Goal: Task Accomplishment & Management: Use online tool/utility

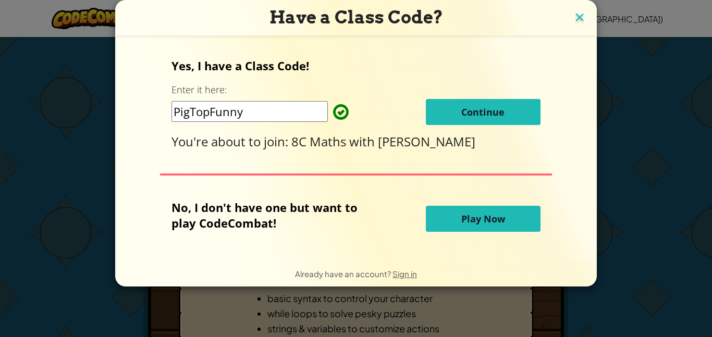
click at [578, 19] on img at bounding box center [580, 18] width 14 height 16
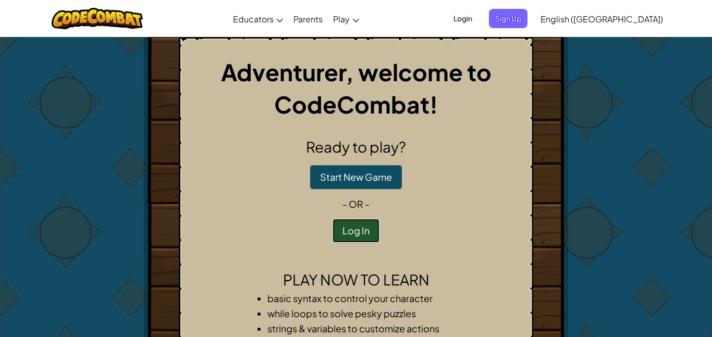
click at [362, 225] on button "Log In" at bounding box center [356, 231] width 47 height 24
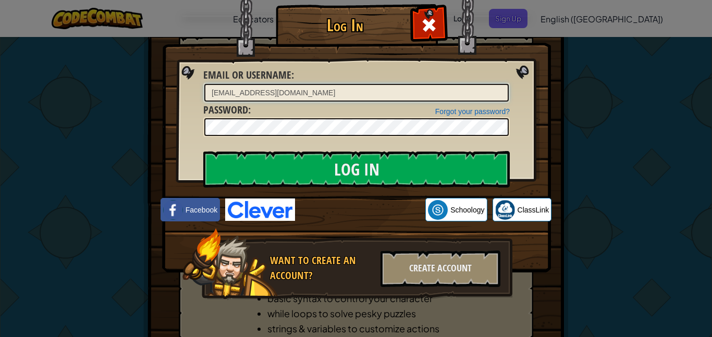
type input "[EMAIL_ADDRESS][DOMAIN_NAME]"
click at [203, 151] on input "Log In" at bounding box center [356, 169] width 306 height 36
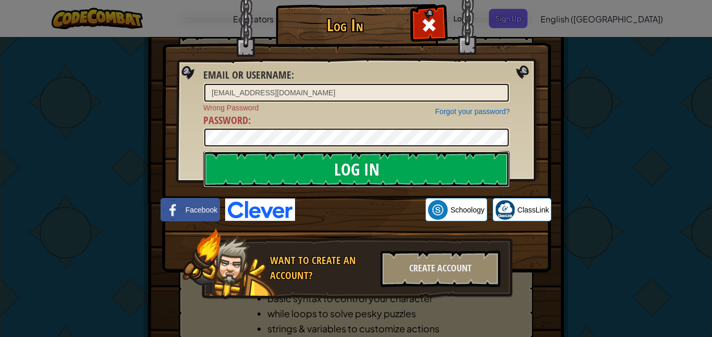
click at [316, 174] on input "Log In" at bounding box center [356, 169] width 306 height 36
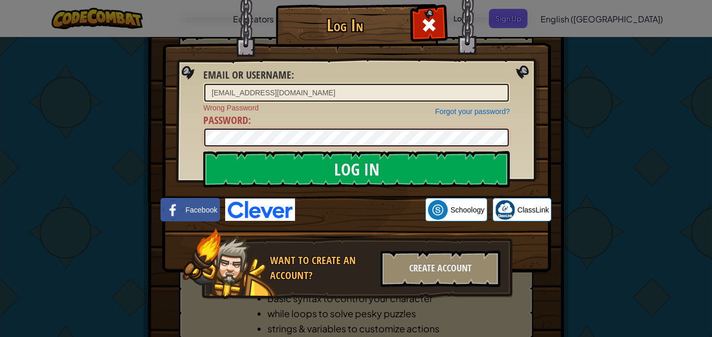
click at [203, 151] on input "Log In" at bounding box center [356, 169] width 306 height 36
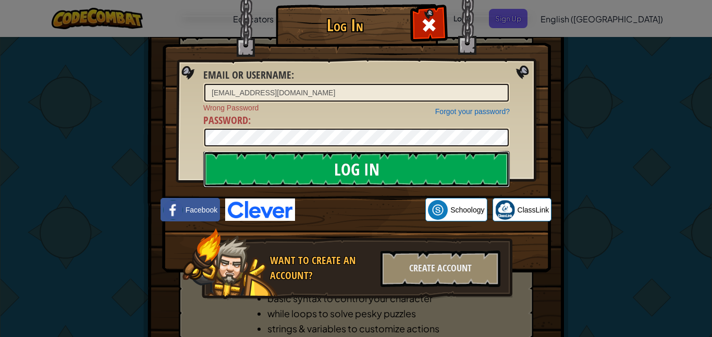
click at [391, 167] on input "Log In" at bounding box center [356, 169] width 306 height 36
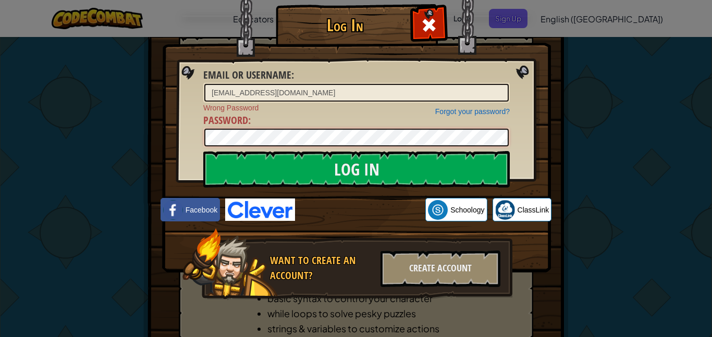
click at [203, 151] on input "Log In" at bounding box center [356, 169] width 306 height 36
click at [407, 9] on img at bounding box center [356, 120] width 389 height 303
click at [428, 17] on span at bounding box center [429, 25] width 17 height 17
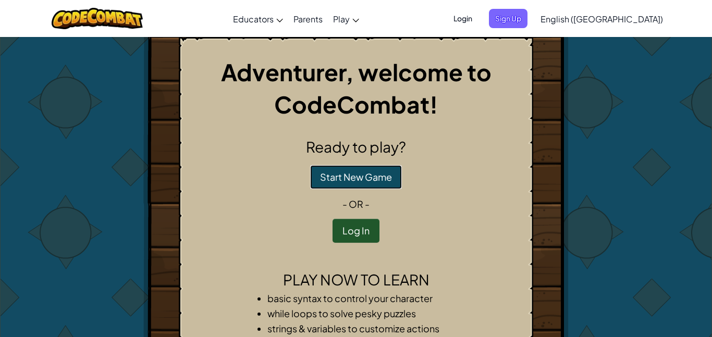
click at [366, 179] on button "Start New Game" at bounding box center [356, 177] width 92 height 24
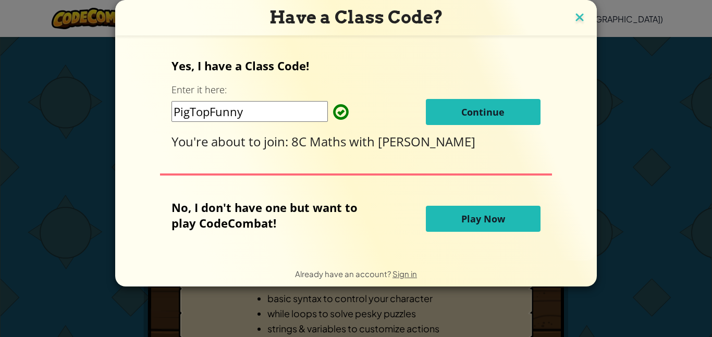
click at [575, 13] on img at bounding box center [580, 18] width 14 height 16
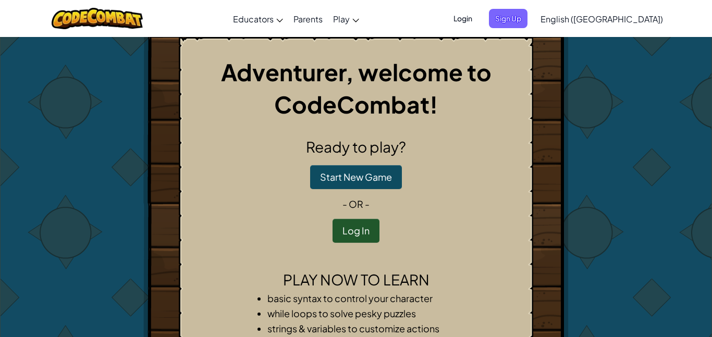
click at [527, 13] on span "Sign Up" at bounding box center [508, 18] width 39 height 19
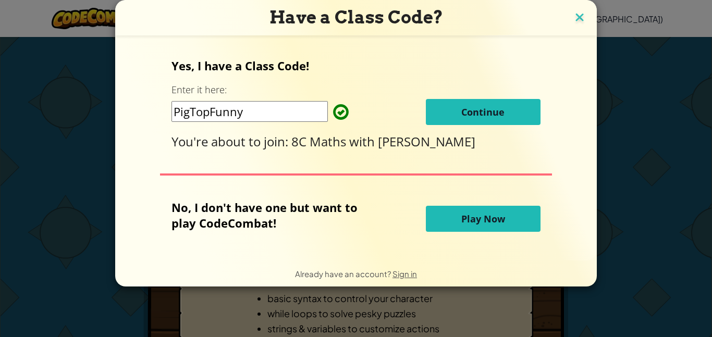
click at [581, 17] on img at bounding box center [580, 18] width 14 height 16
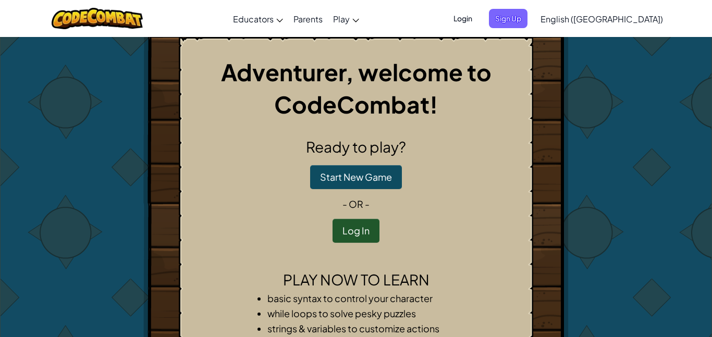
click at [468, 185] on p "Start New Game" at bounding box center [356, 177] width 337 height 24
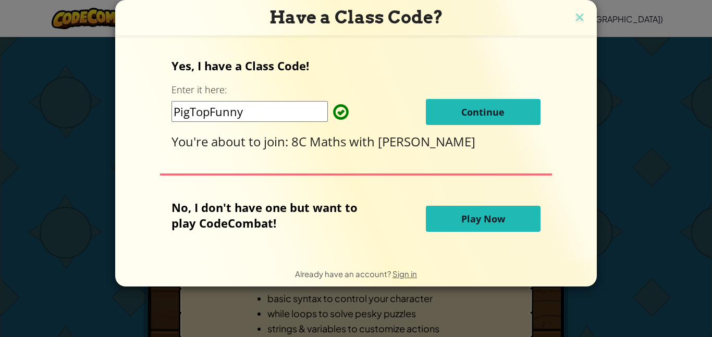
click at [488, 217] on span "Play Now" at bounding box center [483, 219] width 44 height 13
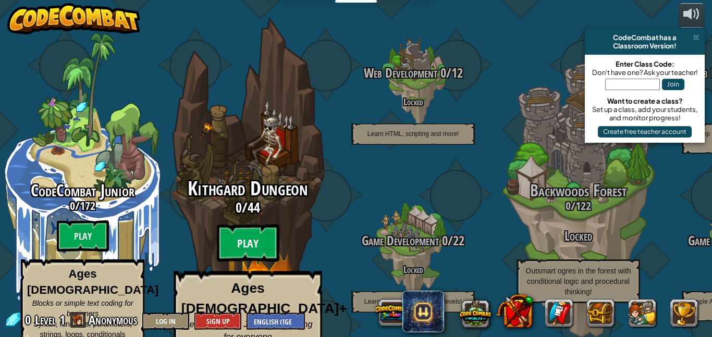
click at [260, 228] on btn "Play" at bounding box center [248, 244] width 63 height 38
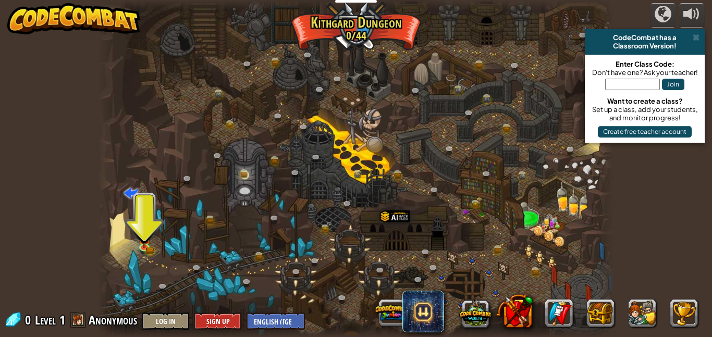
click at [137, 242] on div at bounding box center [356, 168] width 516 height 337
click at [140, 229] on img at bounding box center [145, 232] width 12 height 27
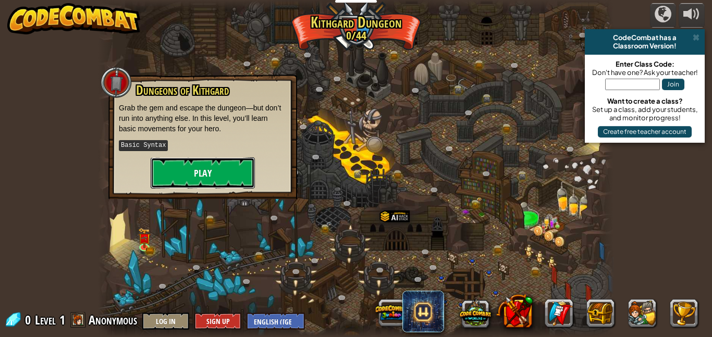
click at [208, 157] on button "Play" at bounding box center [203, 172] width 104 height 31
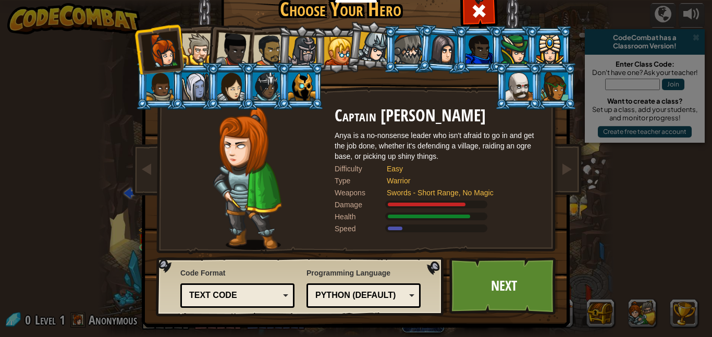
click at [205, 40] on div at bounding box center [198, 49] width 32 height 32
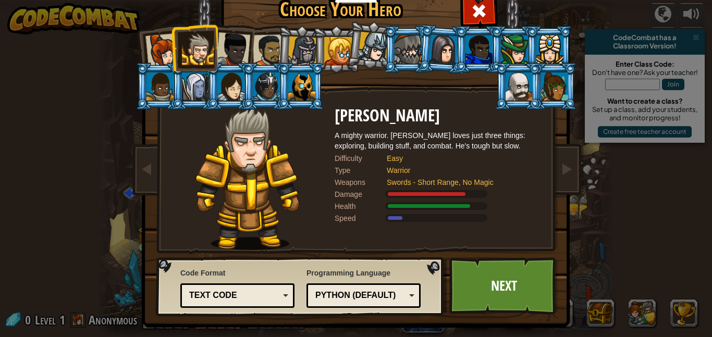
click at [562, 81] on div at bounding box center [554, 86] width 27 height 28
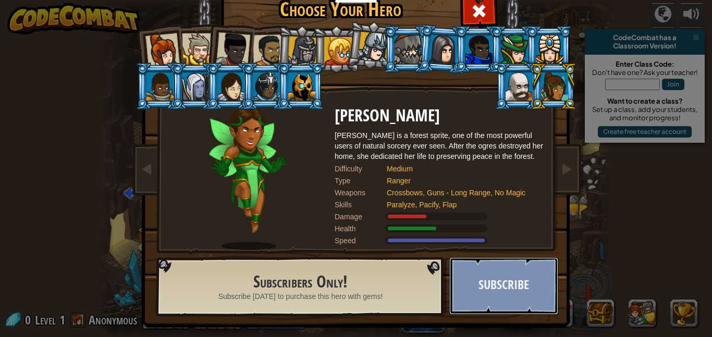
click at [539, 285] on button "Subscribe" at bounding box center [503, 285] width 109 height 57
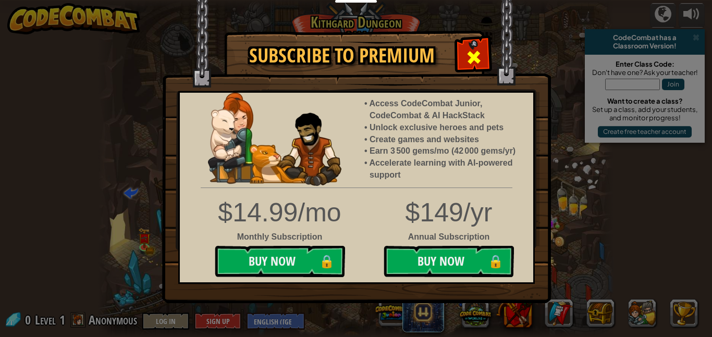
click at [466, 46] on div at bounding box center [473, 56] width 33 height 33
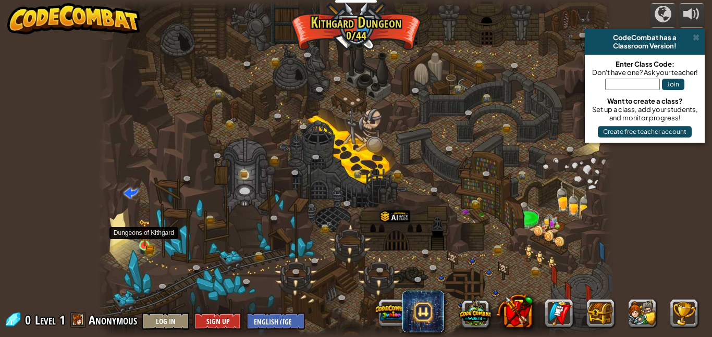
click at [141, 242] on img at bounding box center [145, 232] width 12 height 27
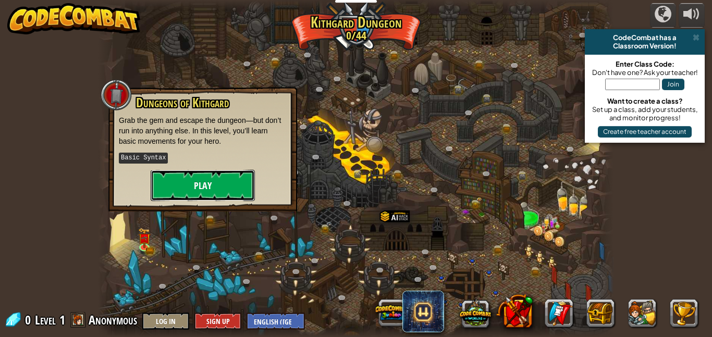
click at [221, 171] on button "Play" at bounding box center [203, 185] width 104 height 31
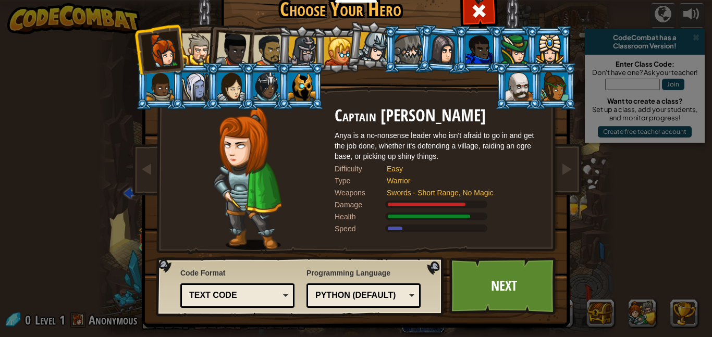
click at [488, 46] on div at bounding box center [478, 49] width 27 height 28
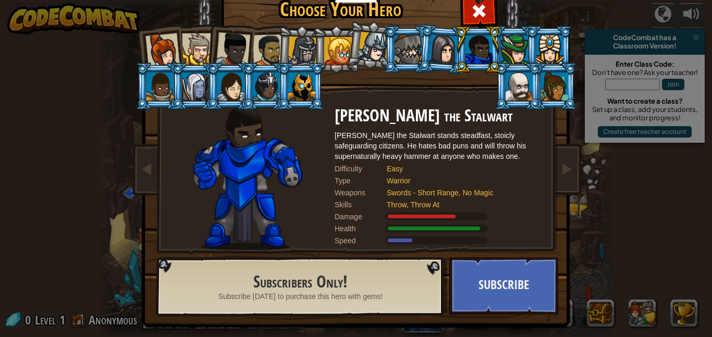
click at [501, 48] on div at bounding box center [514, 49] width 27 height 28
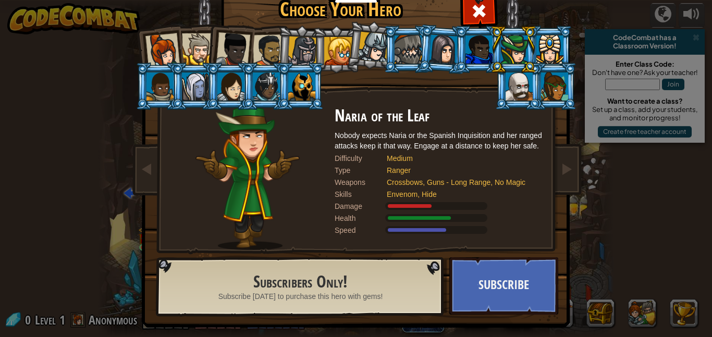
click at [162, 57] on div at bounding box center [162, 50] width 34 height 34
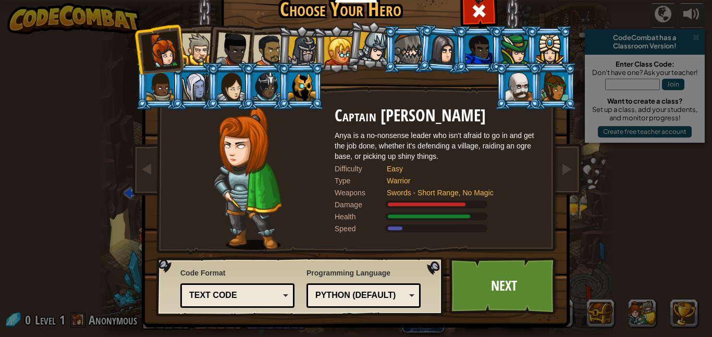
click at [340, 53] on div at bounding box center [338, 51] width 28 height 28
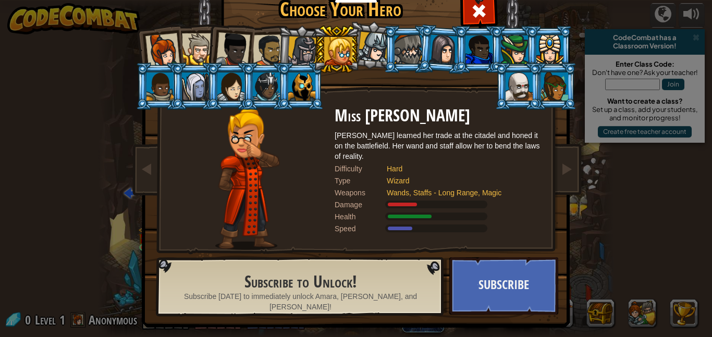
click at [243, 46] on div at bounding box center [233, 49] width 34 height 34
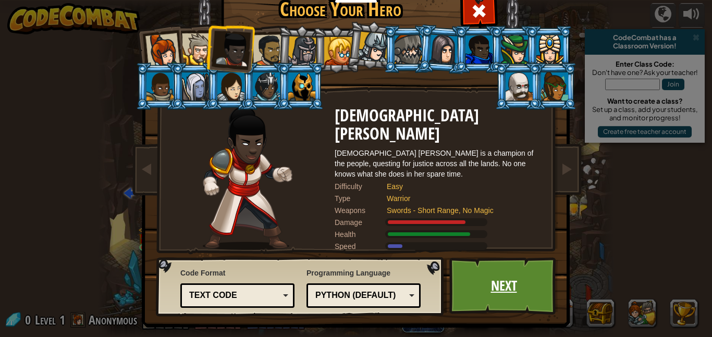
click at [544, 287] on link "Next" at bounding box center [503, 285] width 109 height 57
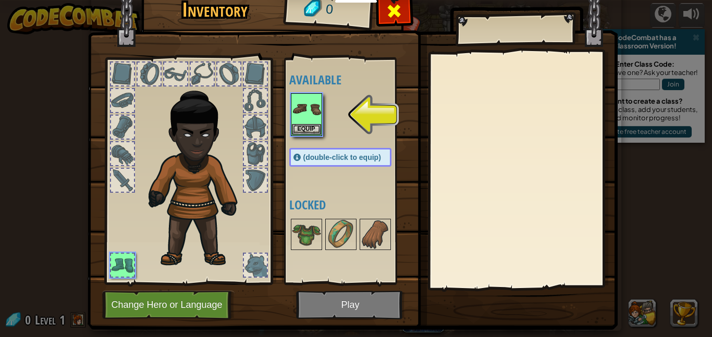
click at [391, 6] on span at bounding box center [394, 11] width 17 height 17
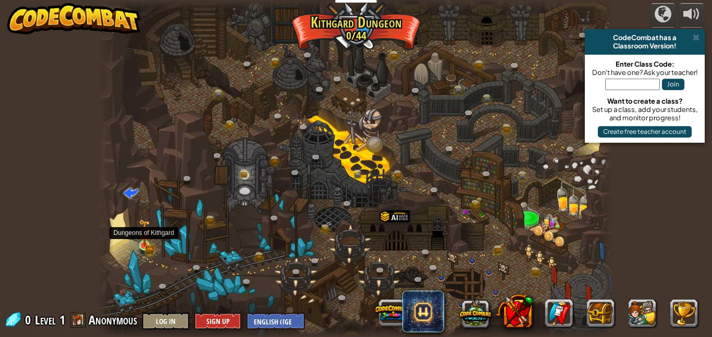
click at [140, 242] on img at bounding box center [145, 232] width 12 height 27
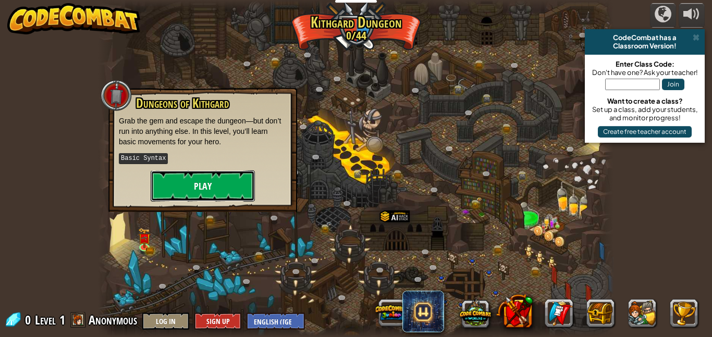
click at [214, 183] on button "Play" at bounding box center [203, 185] width 104 height 31
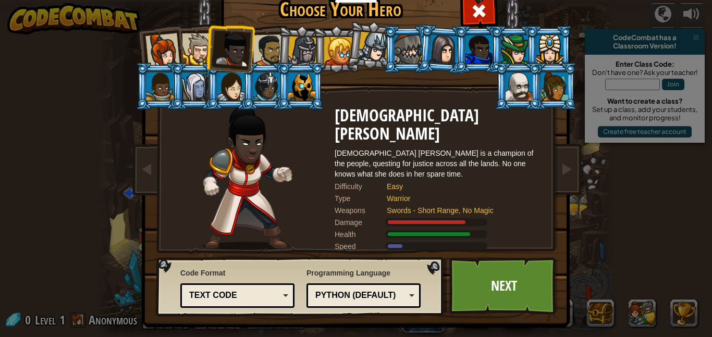
click at [158, 37] on div at bounding box center [162, 50] width 34 height 34
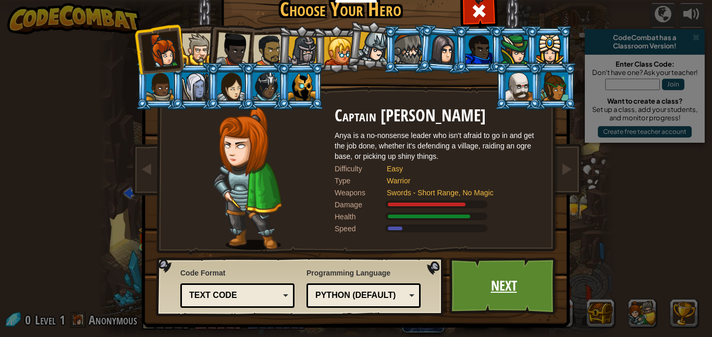
click at [474, 303] on link "Next" at bounding box center [503, 285] width 109 height 57
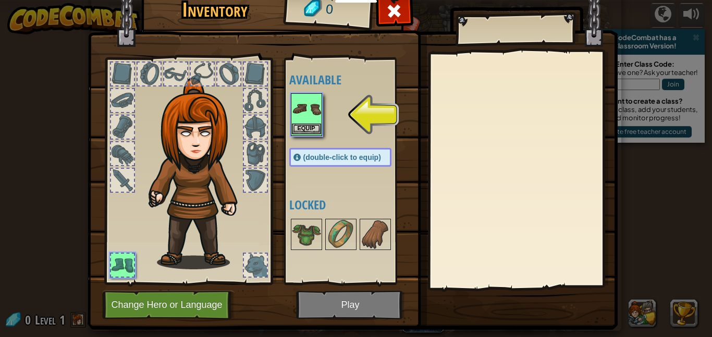
click at [299, 114] on img at bounding box center [306, 108] width 29 height 29
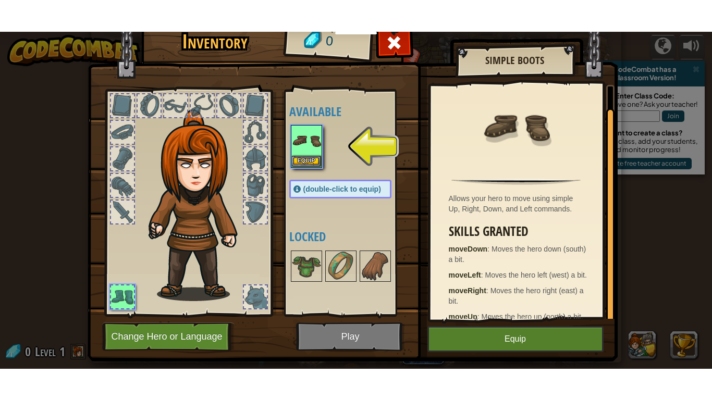
scroll to position [24, 0]
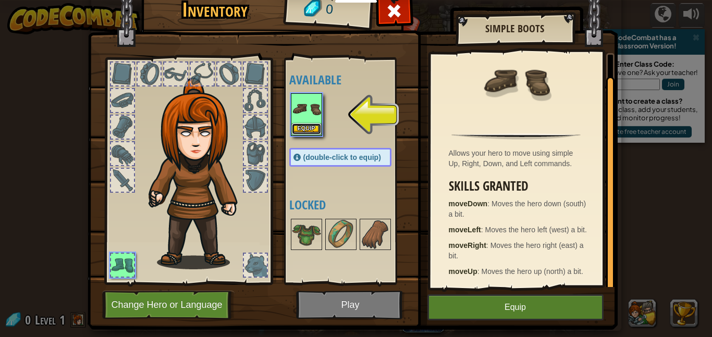
click at [310, 129] on button "Equip" at bounding box center [306, 129] width 29 height 11
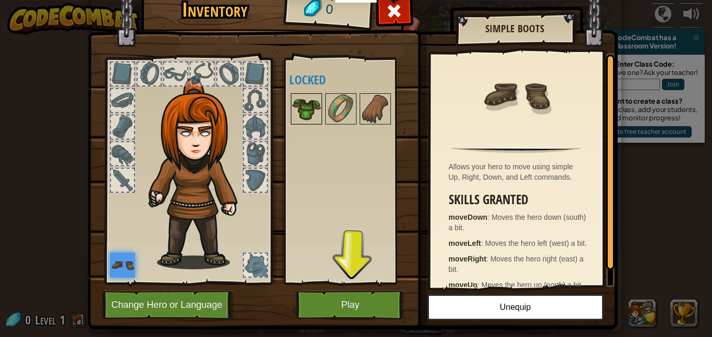
click at [311, 116] on img at bounding box center [306, 108] width 29 height 29
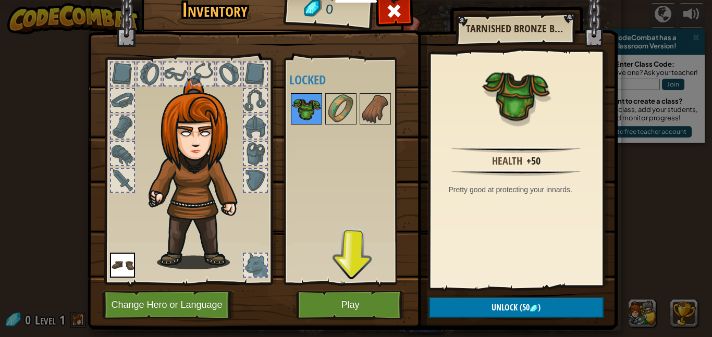
click at [311, 116] on img at bounding box center [306, 108] width 29 height 29
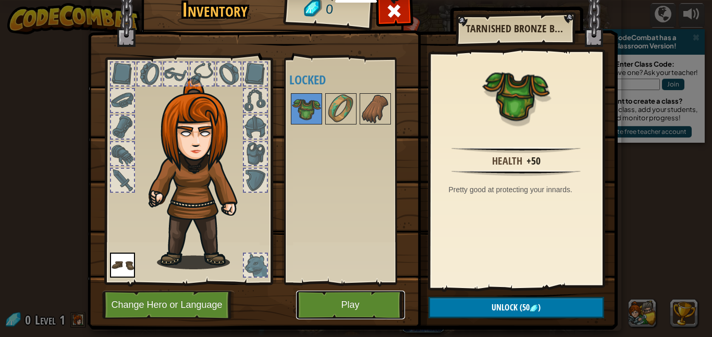
click at [358, 294] on button "Play" at bounding box center [350, 305] width 109 height 29
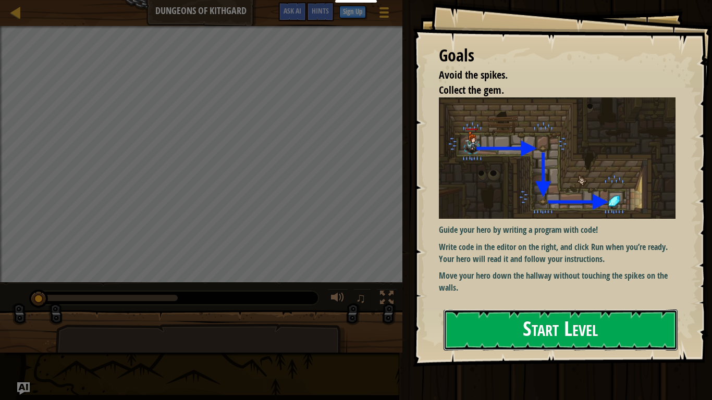
click at [574, 324] on button "Start Level" at bounding box center [561, 330] width 234 height 41
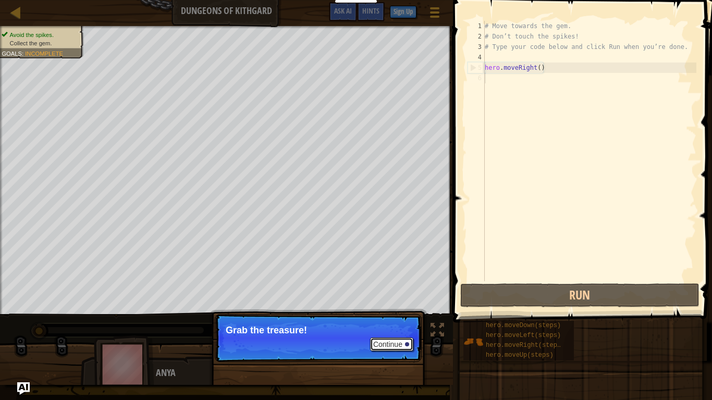
click at [377, 337] on button "Continue" at bounding box center [391, 345] width 43 height 14
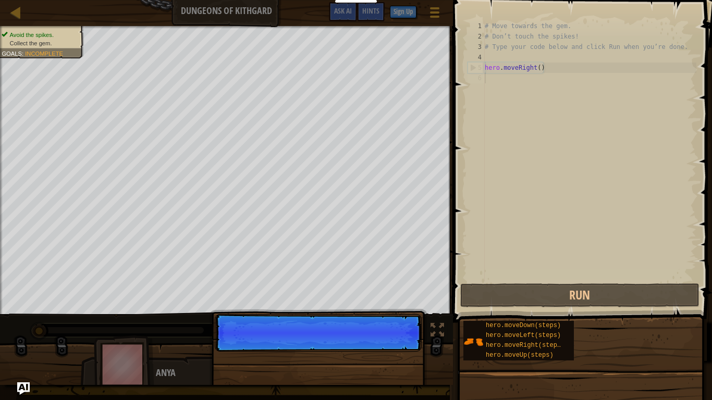
scroll to position [5, 0]
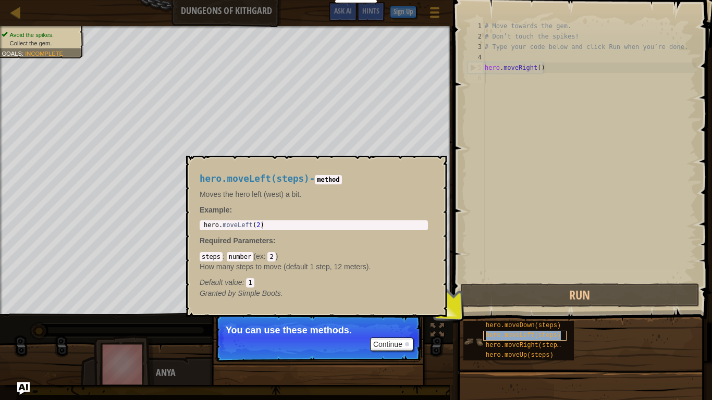
click at [489, 334] on span "hero.moveLeft(steps)" at bounding box center [523, 335] width 75 height 7
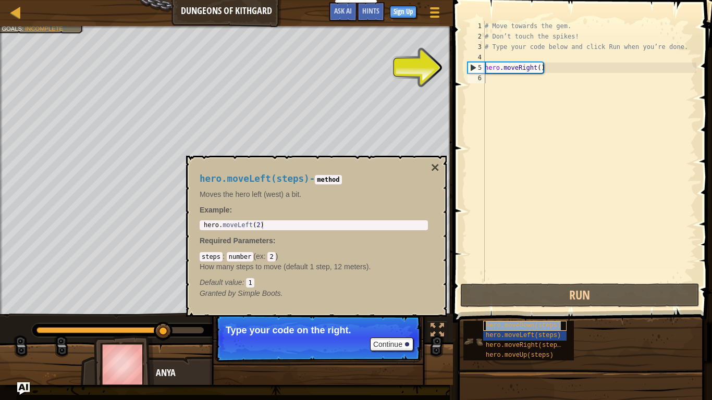
click at [491, 324] on span "hero.moveDown(steps)" at bounding box center [523, 325] width 75 height 7
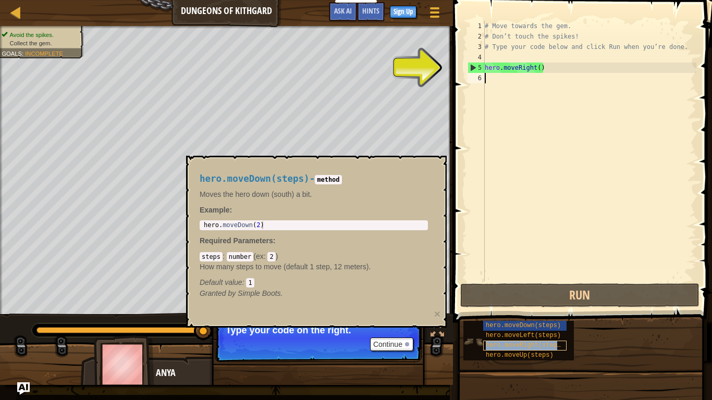
click at [539, 337] on span "hero.moveRight(steps)" at bounding box center [525, 345] width 79 height 7
click at [523, 80] on div "# Move towards the gem. # Don’t touch the spikes! # Type your code below and cl…" at bounding box center [590, 161] width 214 height 281
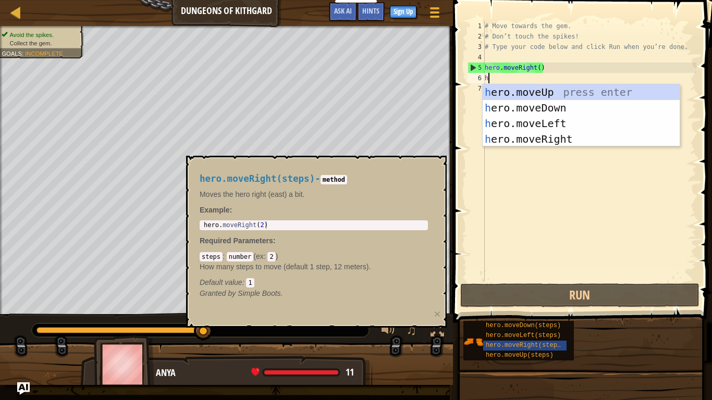
type textarea "he"
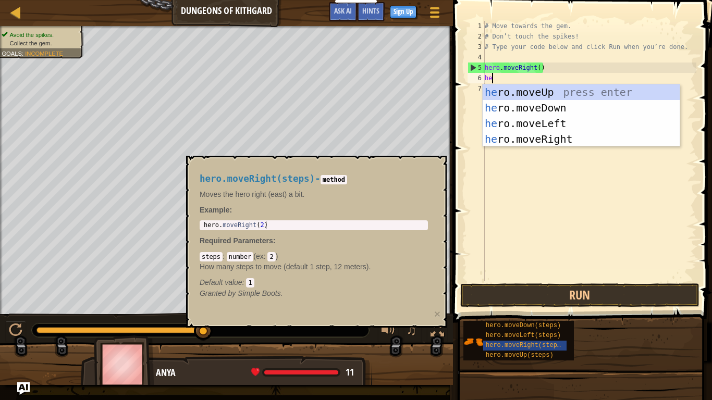
scroll to position [5, 1]
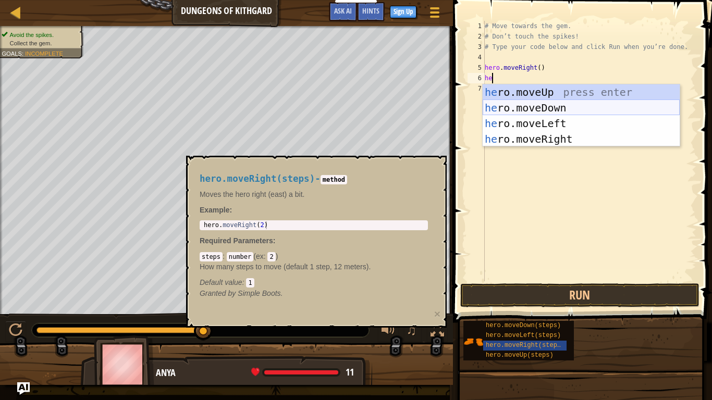
click at [561, 104] on div "he ro.moveUp press enter he ro.moveDown press enter he ro.moveLeft press enter …" at bounding box center [581, 131] width 197 height 94
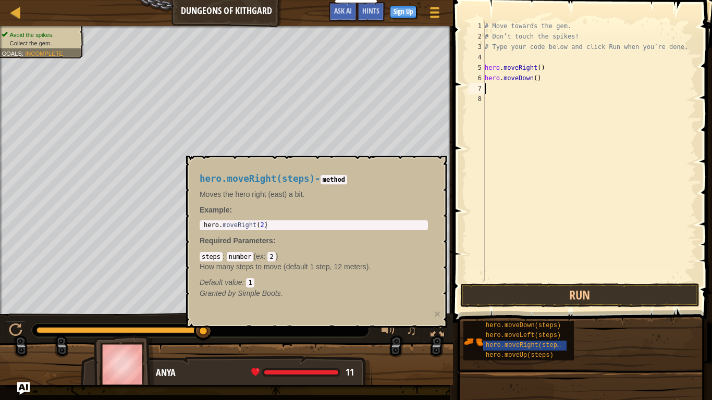
scroll to position [5, 0]
click at [535, 79] on div "# Move towards the gem. # Don’t touch the spikes! # Type your code below and cl…" at bounding box center [590, 161] width 214 height 281
type textarea "hero.moveDown()"
click at [435, 316] on button "×" at bounding box center [437, 314] width 6 height 11
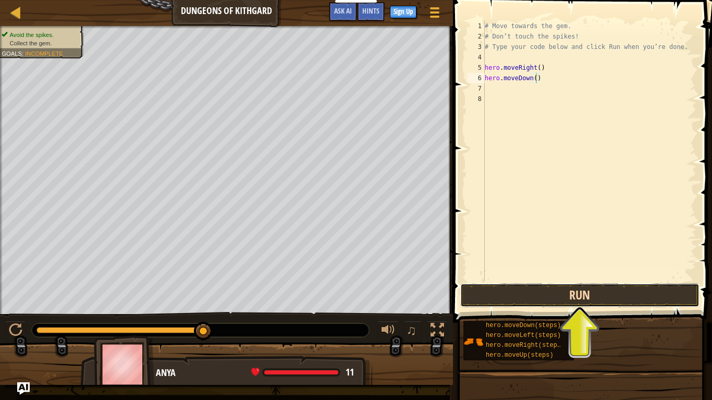
click at [555, 300] on button "Run" at bounding box center [579, 296] width 239 height 24
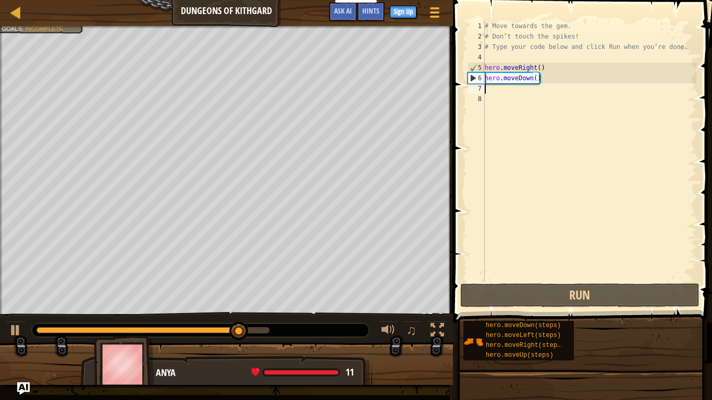
click at [505, 89] on div "# Move towards the gem. # Don’t touch the spikes! # Type your code below and cl…" at bounding box center [590, 161] width 214 height 281
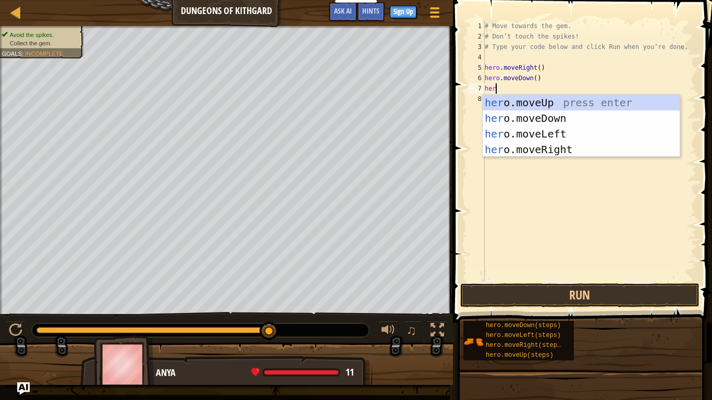
type textarea "hero"
click at [523, 150] on div "hero .moveUp press enter hero .moveDown press enter hero .moveLeft press enter …" at bounding box center [581, 142] width 197 height 94
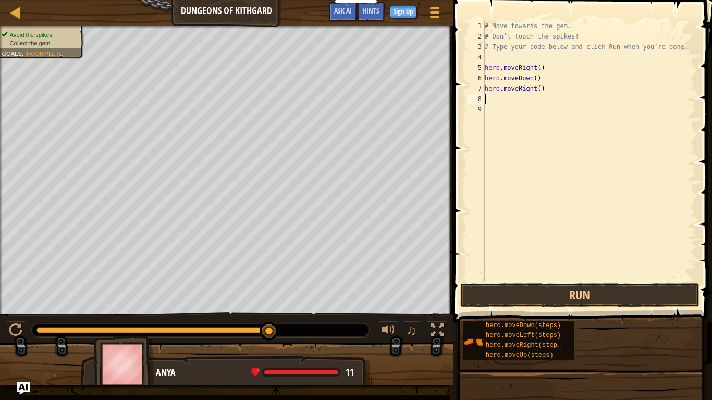
scroll to position [5, 0]
click at [525, 291] on button "Run" at bounding box center [579, 296] width 239 height 24
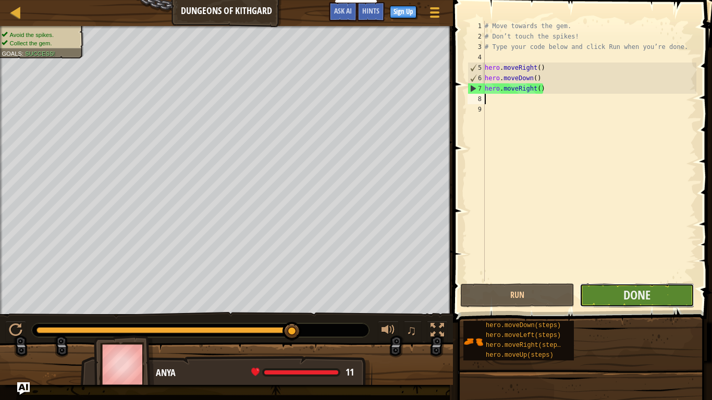
click at [653, 287] on button "Done" at bounding box center [637, 296] width 114 height 24
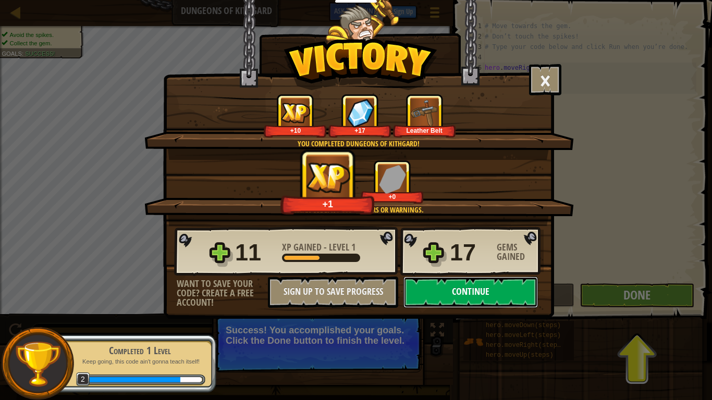
click at [467, 300] on button "Continue" at bounding box center [470, 292] width 134 height 31
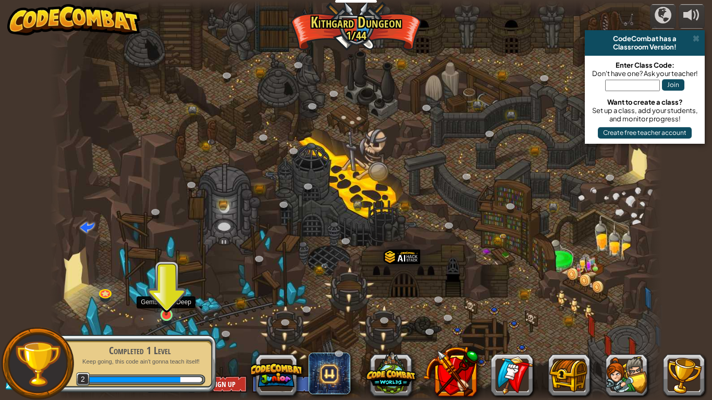
click at [168, 299] on img at bounding box center [166, 297] width 16 height 35
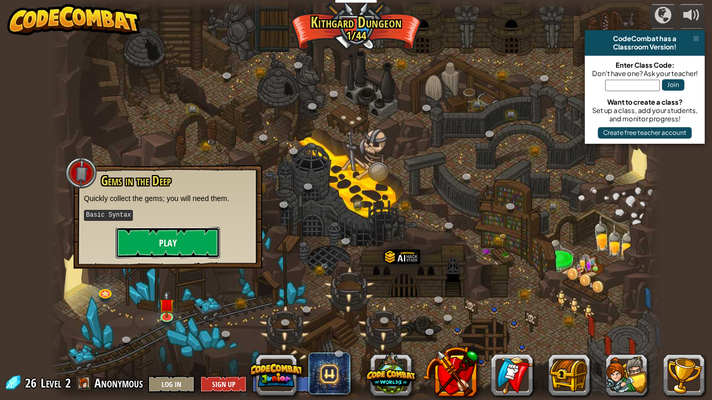
click at [206, 241] on button "Play" at bounding box center [168, 242] width 104 height 31
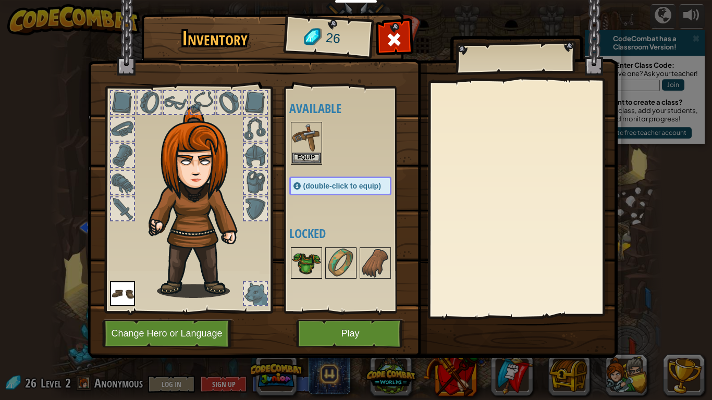
click at [309, 256] on img at bounding box center [306, 263] width 29 height 29
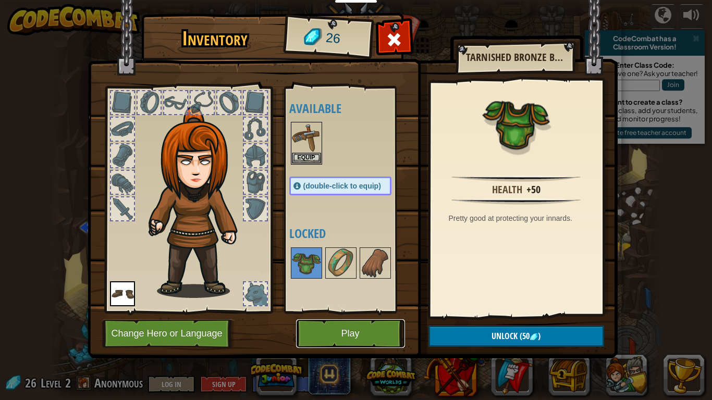
click at [333, 330] on button "Play" at bounding box center [350, 333] width 109 height 29
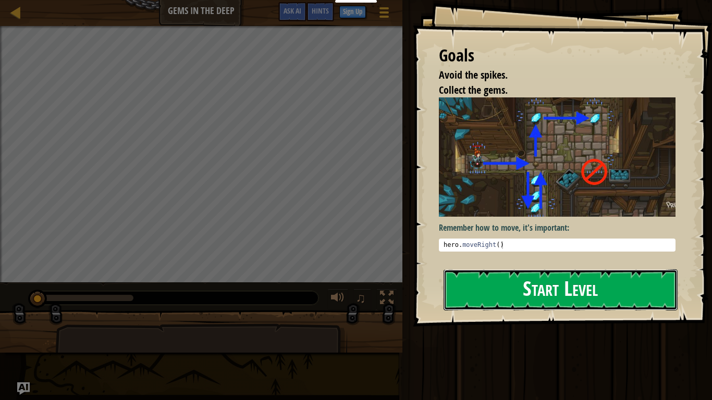
click at [487, 302] on button "Start Level" at bounding box center [561, 289] width 234 height 41
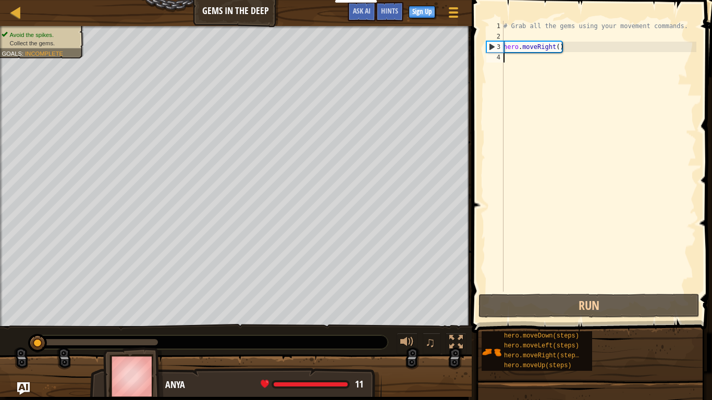
click at [587, 126] on div "# Grab all the gems using your movement commands. hero . moveRight ( )" at bounding box center [598, 167] width 195 height 292
type textarea "h"
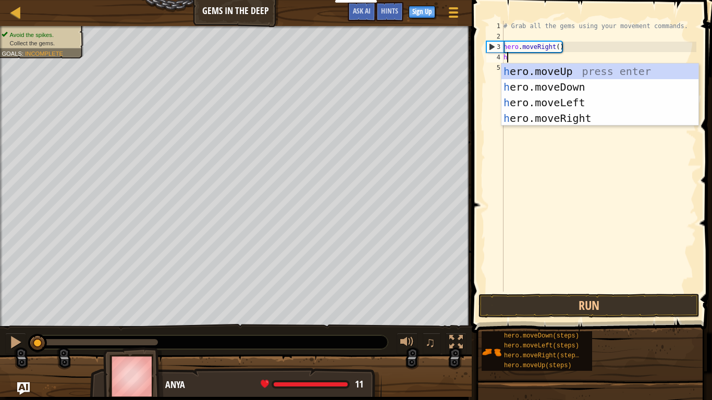
scroll to position [5, 0]
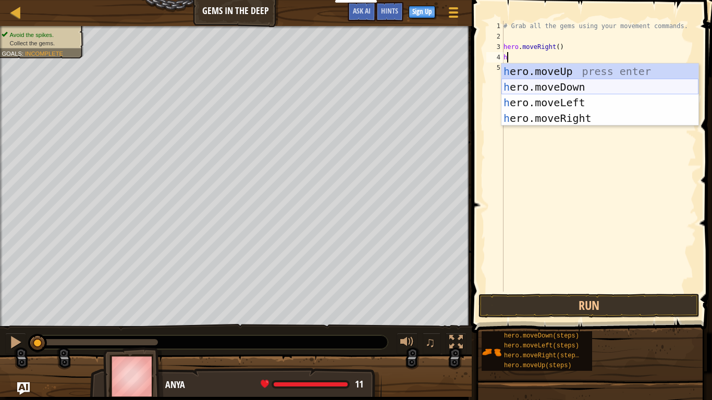
click at [553, 88] on div "h ero.moveUp press enter h ero.moveDown press enter h ero.moveLeft press enter …" at bounding box center [599, 111] width 197 height 94
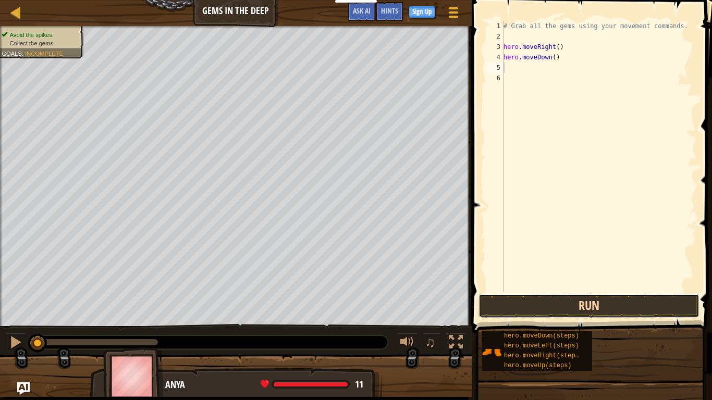
click at [601, 304] on button "Run" at bounding box center [588, 306] width 221 height 24
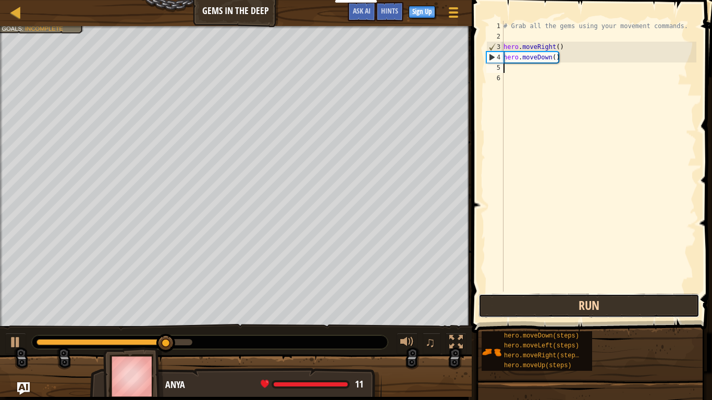
click at [587, 310] on button "Run" at bounding box center [588, 306] width 221 height 24
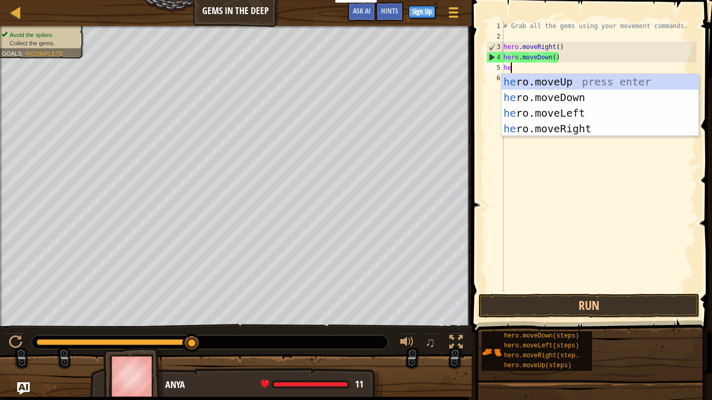
type textarea "her"
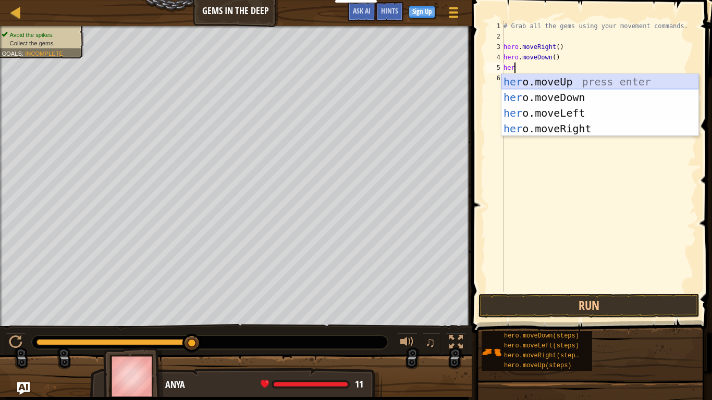
click at [552, 77] on div "her o.moveUp press enter her o.moveDown press enter her o.moveLeft press enter …" at bounding box center [599, 121] width 197 height 94
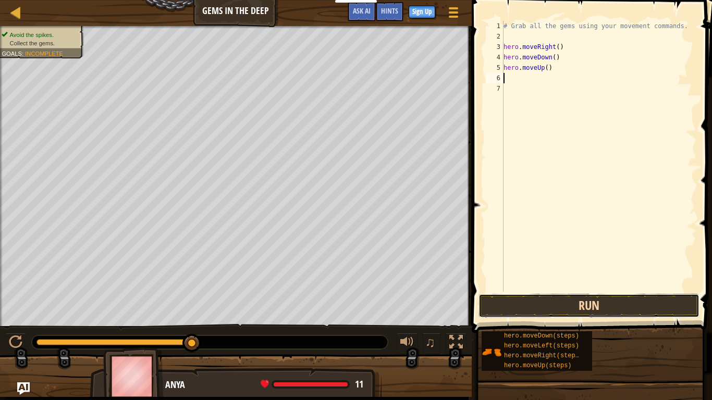
click at [541, 310] on button "Run" at bounding box center [588, 306] width 221 height 24
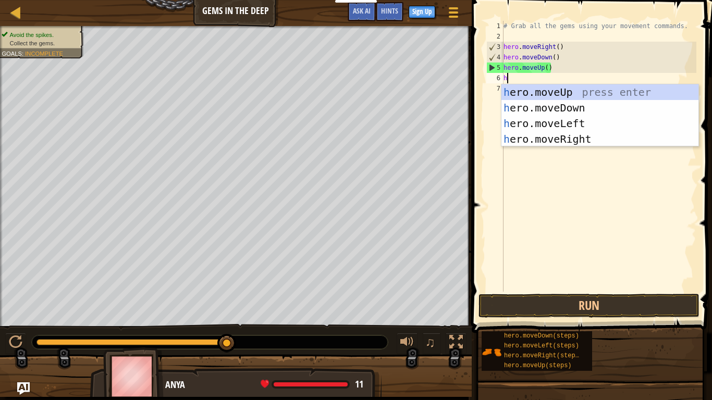
type textarea "he"
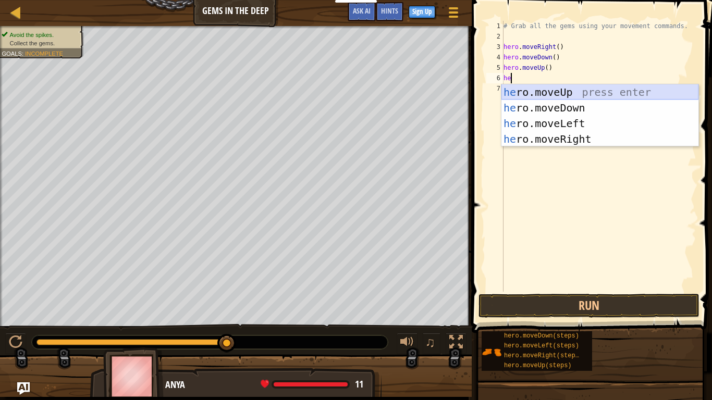
click at [518, 96] on div "he ro.moveUp press enter he ro.moveDown press enter he ro.moveLeft press enter …" at bounding box center [599, 131] width 197 height 94
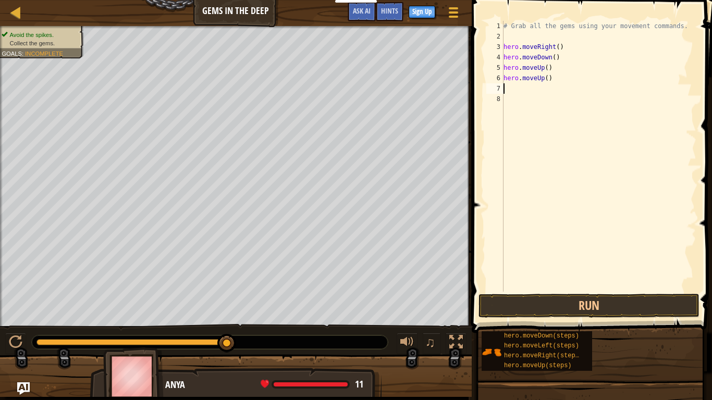
click at [531, 304] on button "Run" at bounding box center [588, 306] width 221 height 24
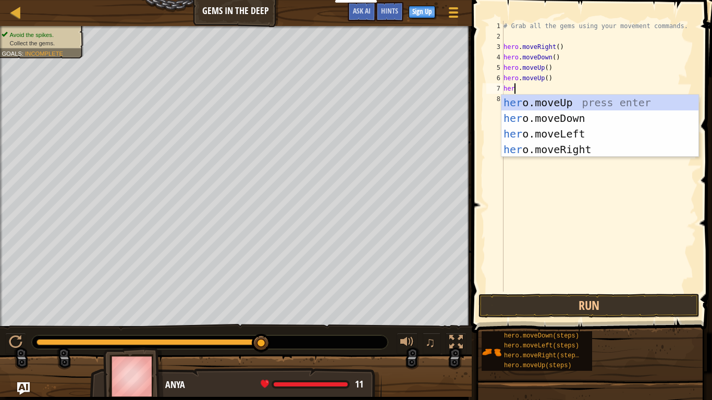
type textarea "hero"
click at [589, 148] on div "hero .moveUp press enter hero .moveDown press enter hero .moveLeft press enter …" at bounding box center [599, 142] width 197 height 94
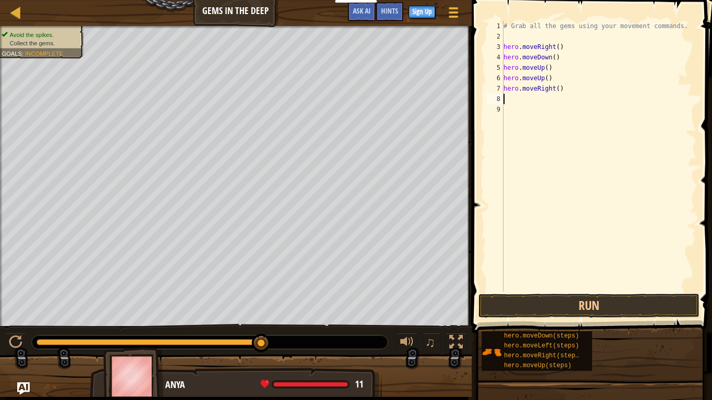
scroll to position [5, 0]
click at [569, 304] on button "Run" at bounding box center [588, 306] width 221 height 24
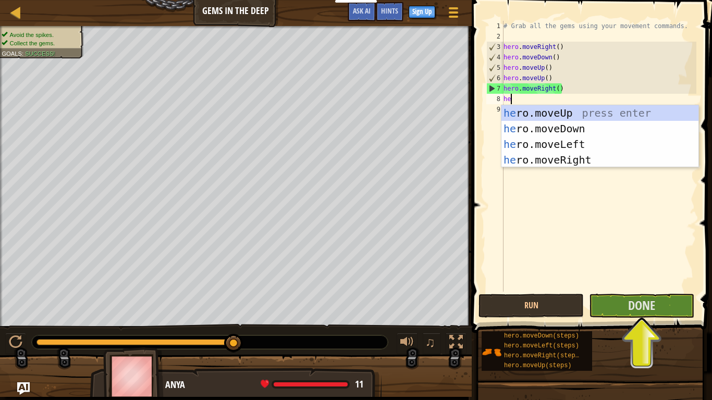
type textarea "her"
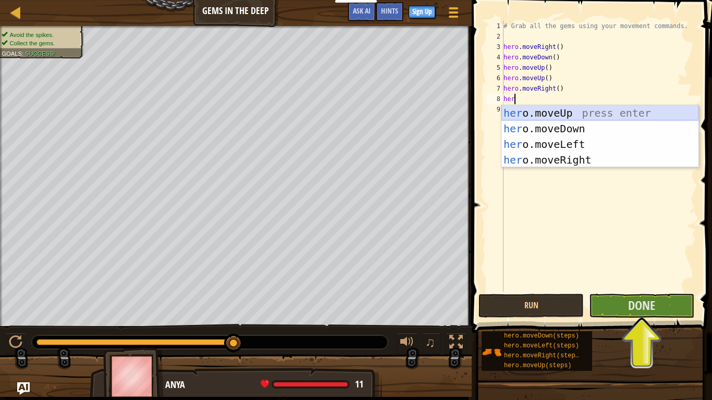
click at [531, 109] on div "her o.moveUp press enter her o.moveDown press enter her o.moveLeft press enter …" at bounding box center [599, 152] width 197 height 94
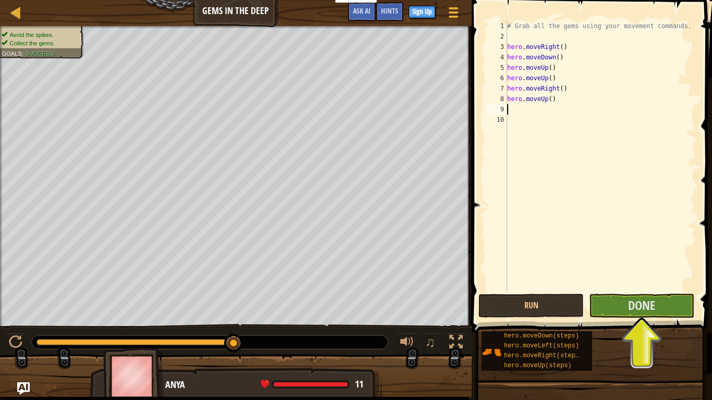
scroll to position [5, 0]
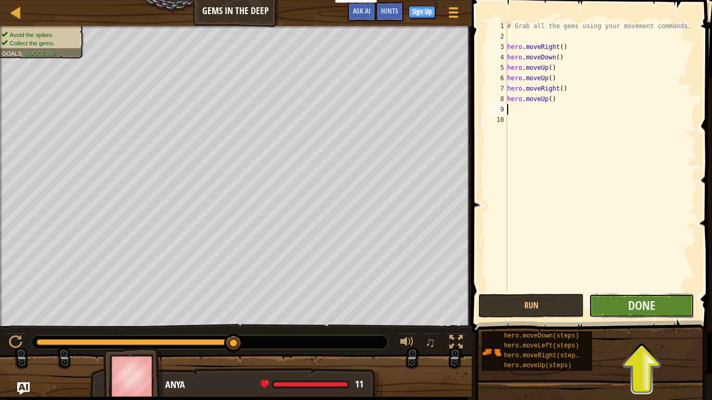
click at [604, 303] on button "Done" at bounding box center [641, 306] width 105 height 24
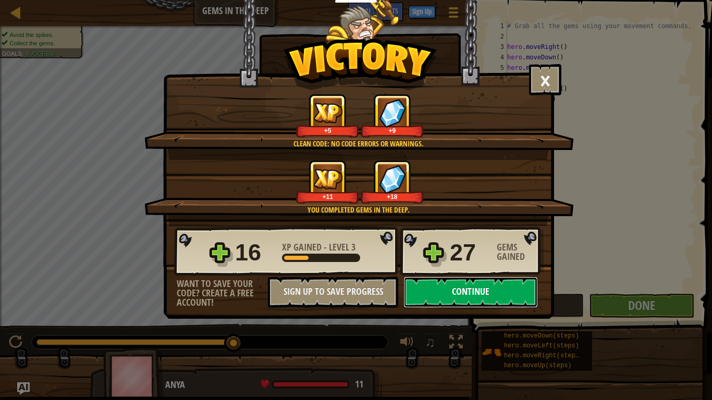
click at [515, 292] on button "Continue" at bounding box center [470, 292] width 134 height 31
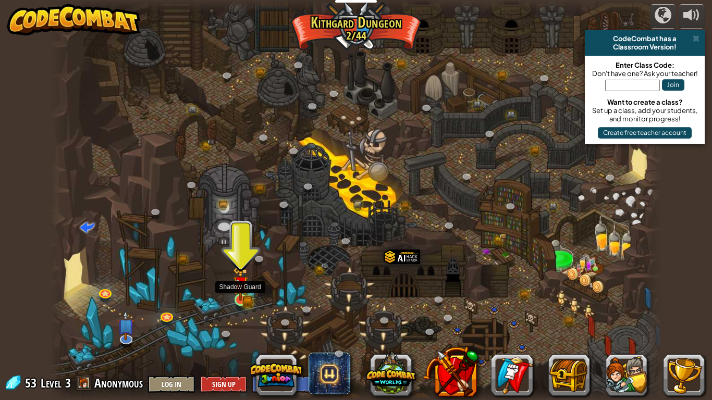
click at [236, 292] on img at bounding box center [241, 284] width 16 height 34
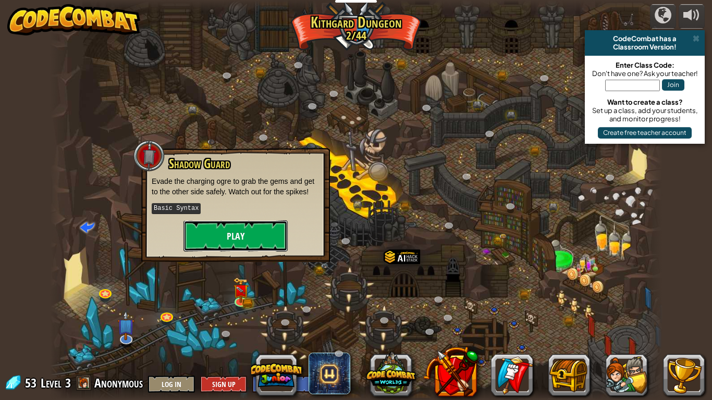
click at [253, 228] on button "Play" at bounding box center [235, 235] width 104 height 31
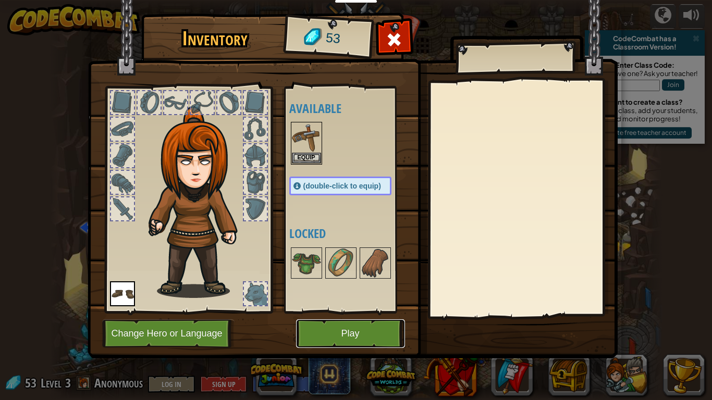
click at [351, 329] on button "Play" at bounding box center [350, 333] width 109 height 29
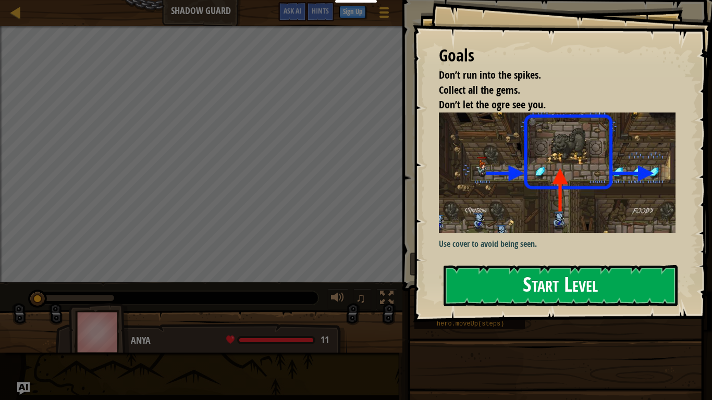
click at [498, 268] on button "Start Level" at bounding box center [561, 285] width 234 height 41
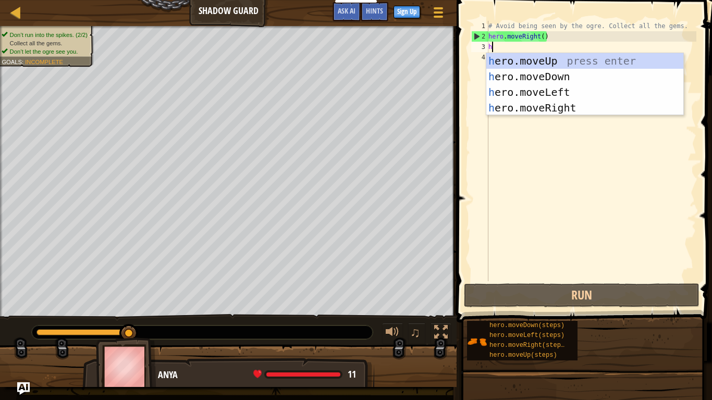
scroll to position [5, 0]
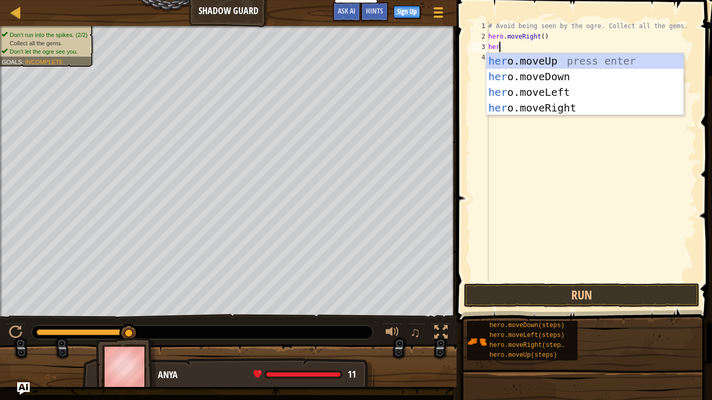
type textarea "hero"
click at [567, 108] on div "hero .moveUp press enter hero .moveDown press enter hero .moveLeft press enter …" at bounding box center [584, 100] width 197 height 94
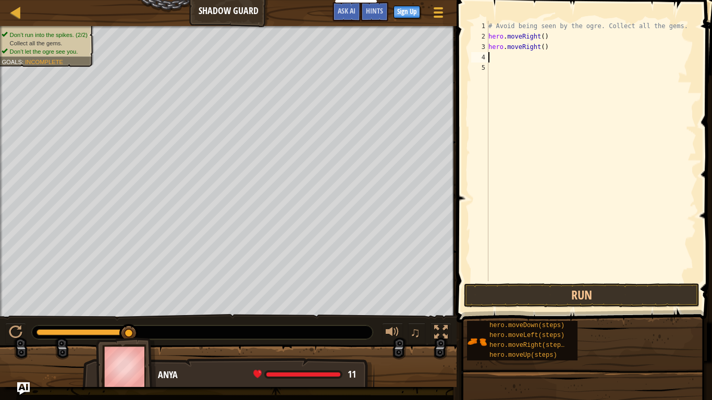
scroll to position [5, 0]
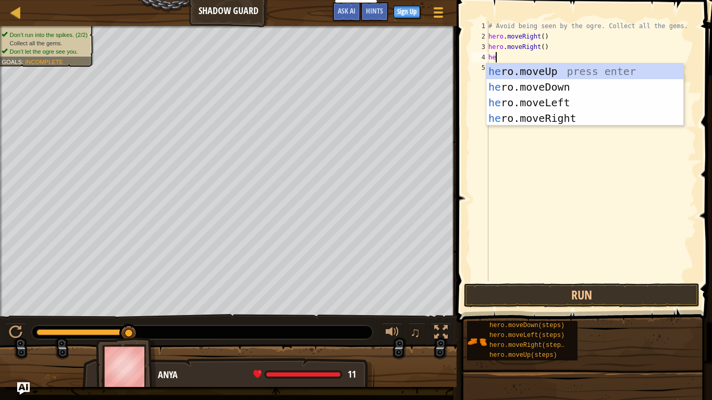
type textarea "her"
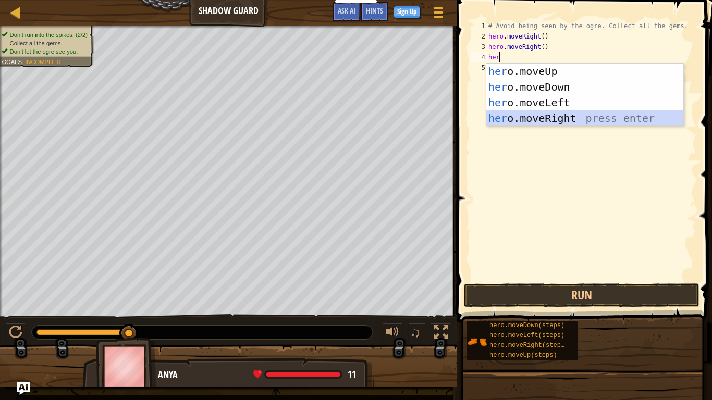
click at [588, 120] on div "her o.moveUp press enter her o.moveDown press enter her o.moveLeft press enter …" at bounding box center [584, 111] width 197 height 94
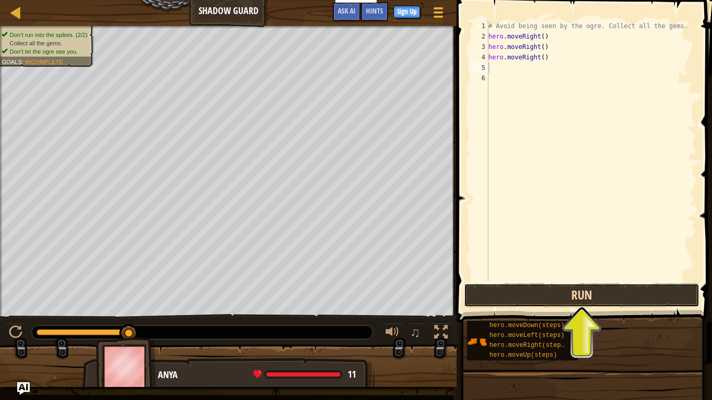
click at [569, 297] on button "Run" at bounding box center [582, 296] width 236 height 24
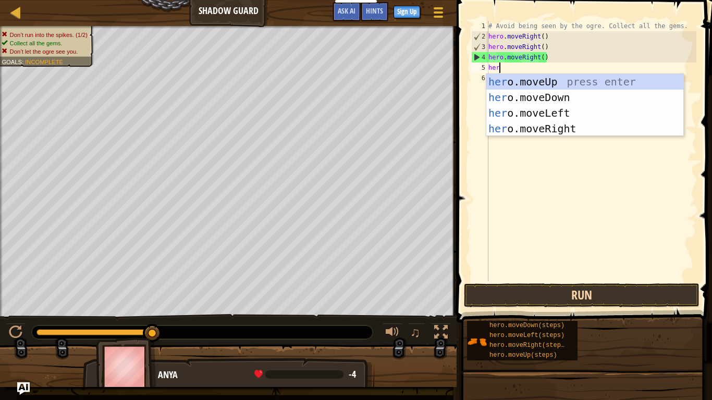
type textarea "hero"
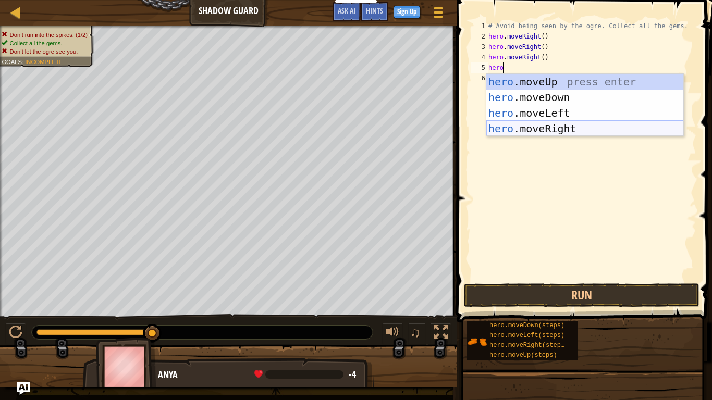
click at [521, 128] on div "hero .moveUp press enter hero .moveDown press enter hero .moveLeft press enter …" at bounding box center [584, 121] width 197 height 94
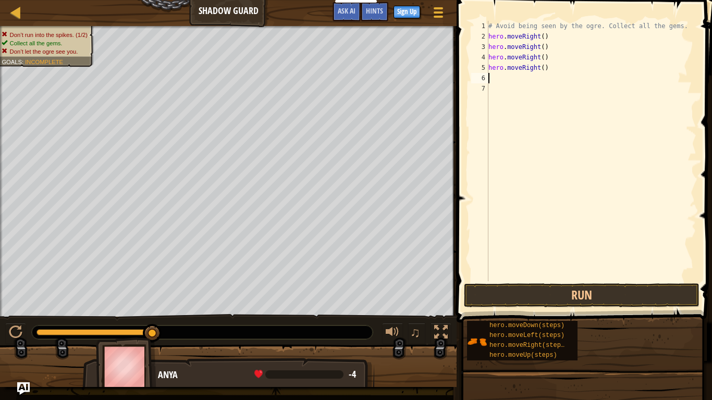
scroll to position [5, 0]
click at [521, 292] on button "Run" at bounding box center [582, 296] width 236 height 24
type textarea "hero"
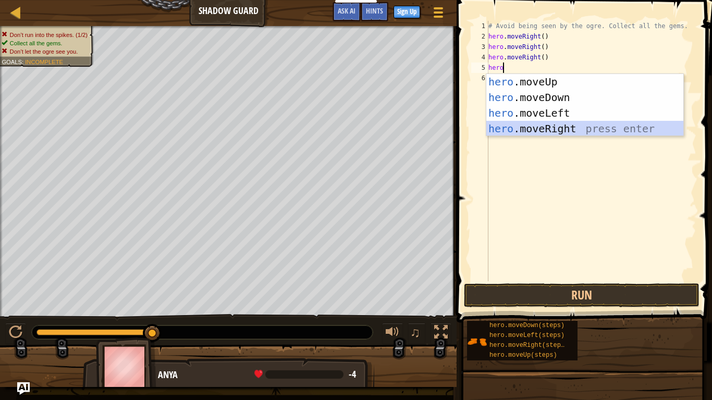
click at [544, 124] on div "hero .moveUp press enter hero .moveDown press enter hero .moveLeft press enter …" at bounding box center [584, 121] width 197 height 94
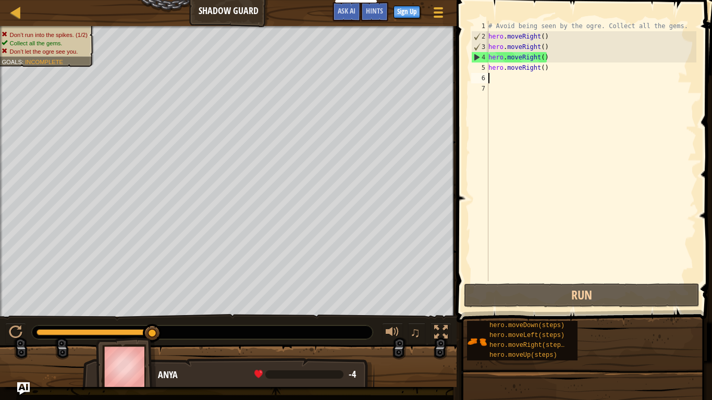
click at [537, 48] on div "# Avoid being seen by the ogre. Collect all the gems. hero . moveRight ( ) hero…" at bounding box center [591, 161] width 210 height 281
click at [539, 32] on div "# Avoid being seen by the ogre. Collect all the gems. hero . moveRight ( ) hero…" at bounding box center [591, 161] width 210 height 281
click at [539, 46] on div "# Avoid being seen by the ogre. Collect all the gems. hero . moveRight ( ) hero…" at bounding box center [591, 161] width 210 height 281
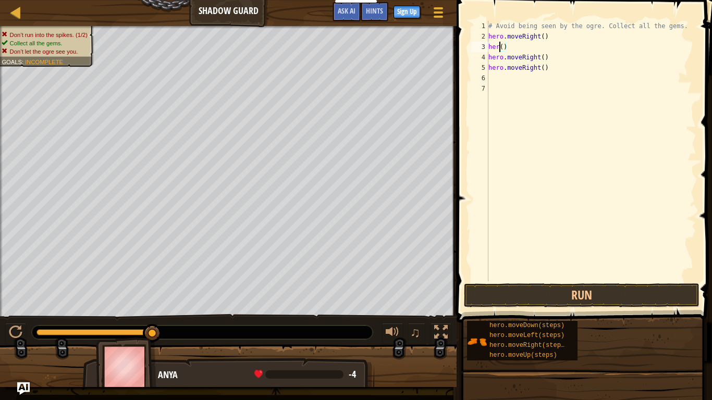
scroll to position [5, 3]
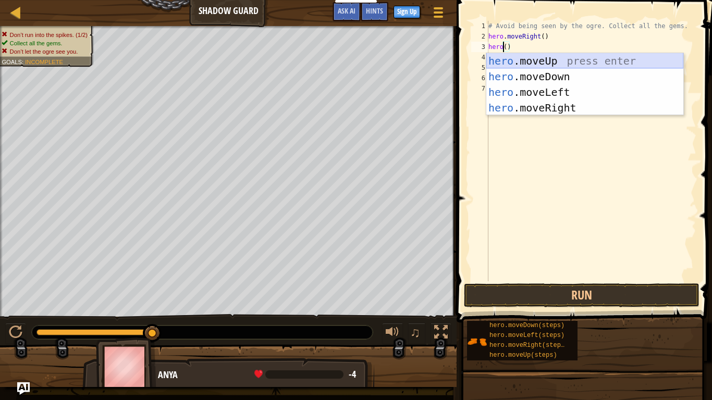
click at [551, 58] on div "hero .moveUp press enter hero .moveDown press enter hero .moveLeft press enter …" at bounding box center [584, 100] width 197 height 94
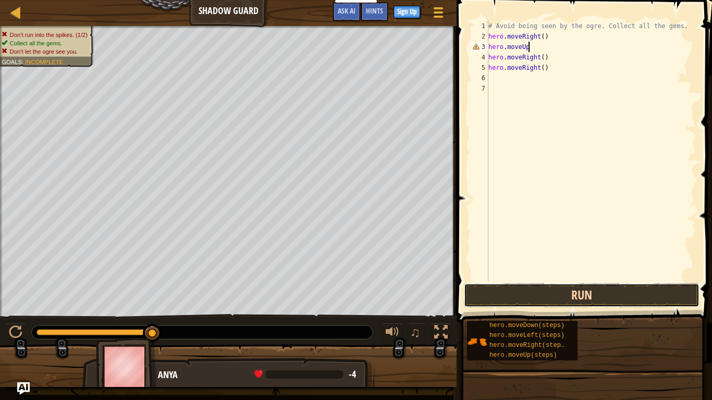
click at [535, 296] on button "Run" at bounding box center [582, 296] width 236 height 24
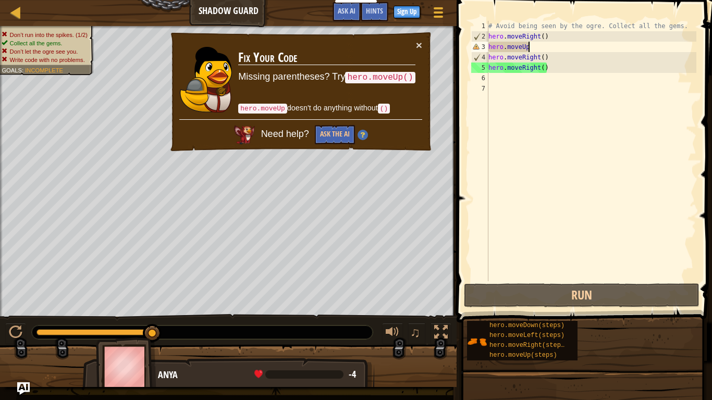
click at [528, 47] on div "# Avoid being seen by the ogre. Collect all the gems. hero . moveRight ( ) hero…" at bounding box center [591, 161] width 210 height 281
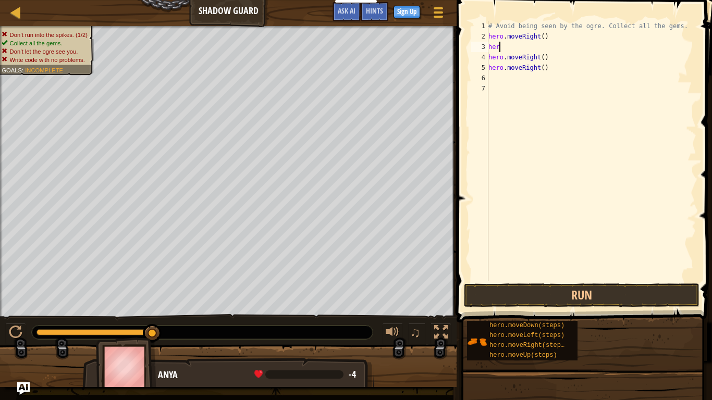
type textarea "hero"
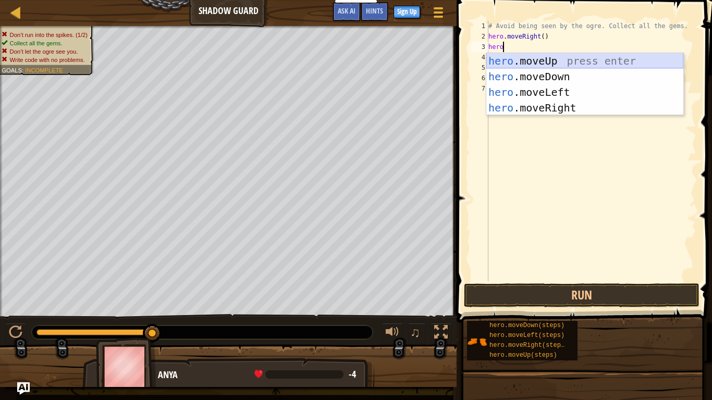
click at [540, 59] on div "hero .moveUp press enter hero .moveDown press enter hero .moveLeft press enter …" at bounding box center [584, 100] width 197 height 94
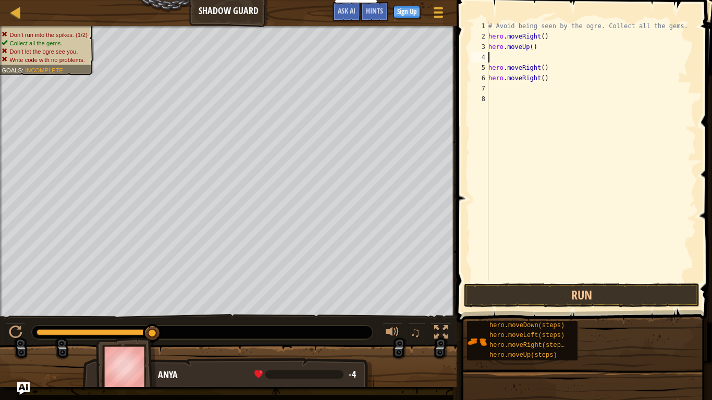
scroll to position [5, 0]
click at [576, 284] on button "Run" at bounding box center [582, 296] width 236 height 24
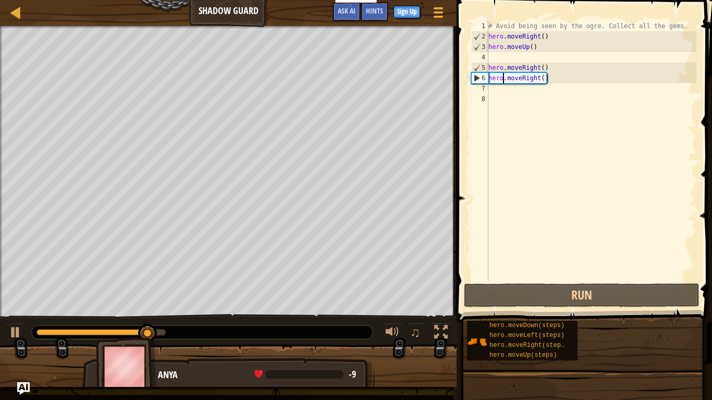
click at [502, 81] on div "# Avoid being seen by the ogre. Collect all the gems. hero . moveRight ( ) hero…" at bounding box center [591, 161] width 210 height 281
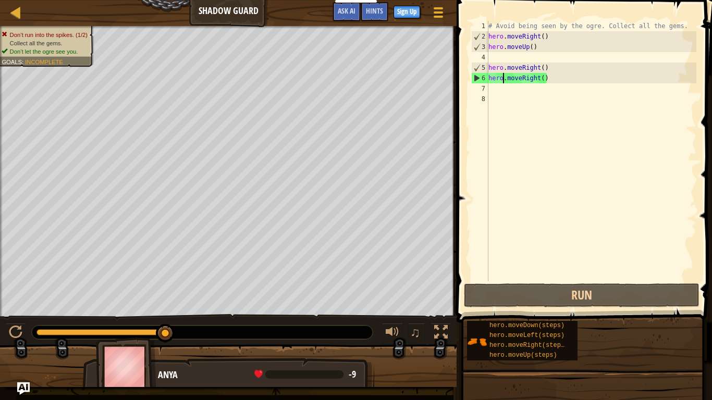
click at [537, 75] on div "# Avoid being seen by the ogre. Collect all the gems. hero . moveRight ( ) hero…" at bounding box center [591, 161] width 210 height 281
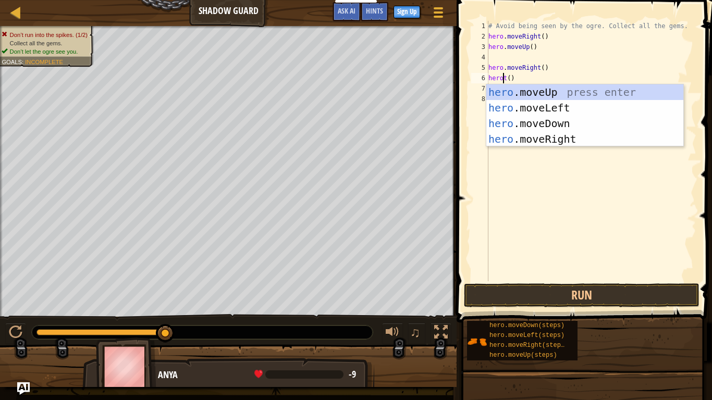
scroll to position [5, 3]
click at [565, 125] on div "hero .moveUp press enter hero .moveLeft press enter hero .moveDown press enter …" at bounding box center [584, 131] width 197 height 94
type textarea "hero.moveDown()"
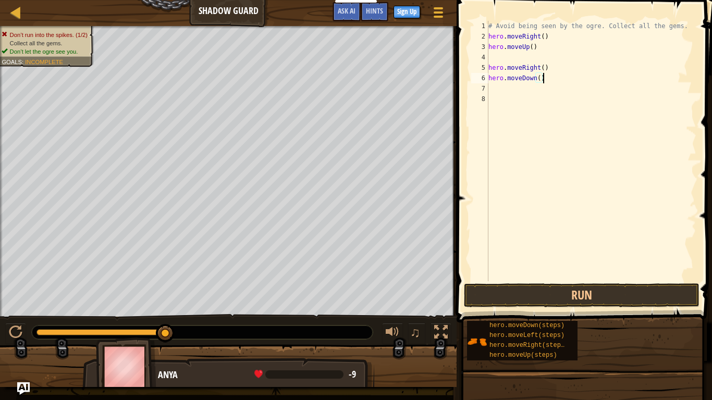
click at [502, 59] on div "# Avoid being seen by the ogre. Collect all the gems. hero . moveRight ( ) hero…" at bounding box center [591, 161] width 210 height 281
type textarea "hero.moveUp()"
click at [494, 80] on div "# Avoid being seen by the ogre. Collect all the gems. hero . moveRight ( ) hero…" at bounding box center [591, 161] width 210 height 281
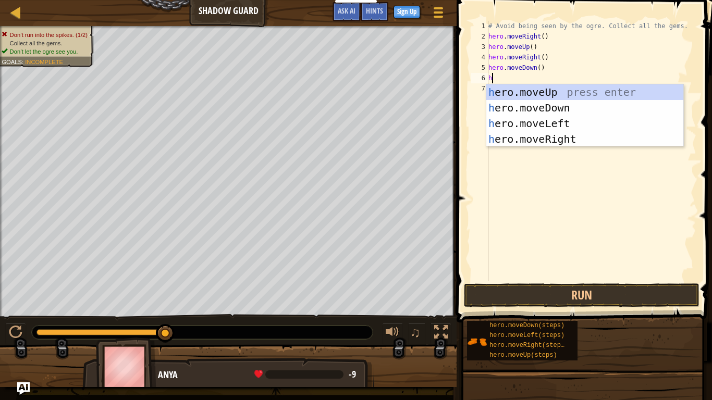
type textarea "he"
click at [547, 142] on div "he ro.moveUp press enter he ro.moveDown press enter he ro.moveLeft press enter …" at bounding box center [584, 131] width 197 height 94
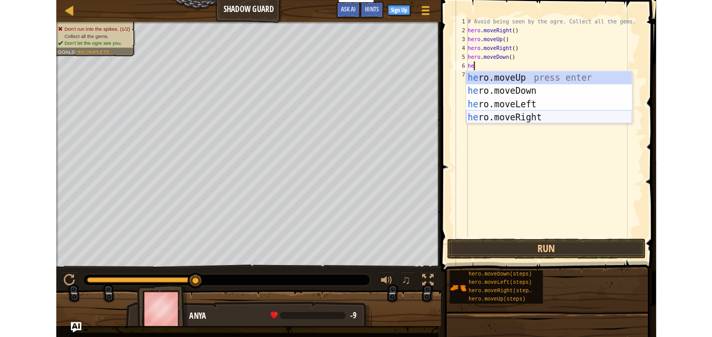
scroll to position [5, 0]
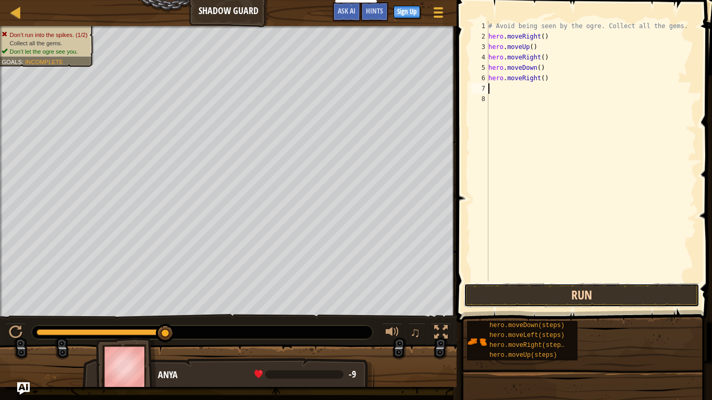
click at [511, 291] on button "Run" at bounding box center [582, 296] width 236 height 24
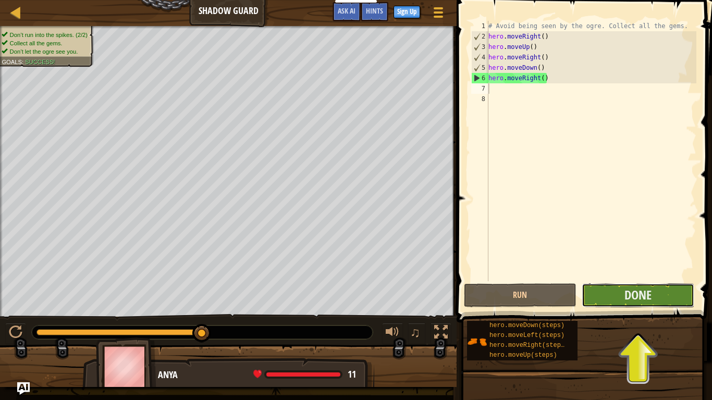
click at [596, 290] on button "Done" at bounding box center [638, 296] width 113 height 24
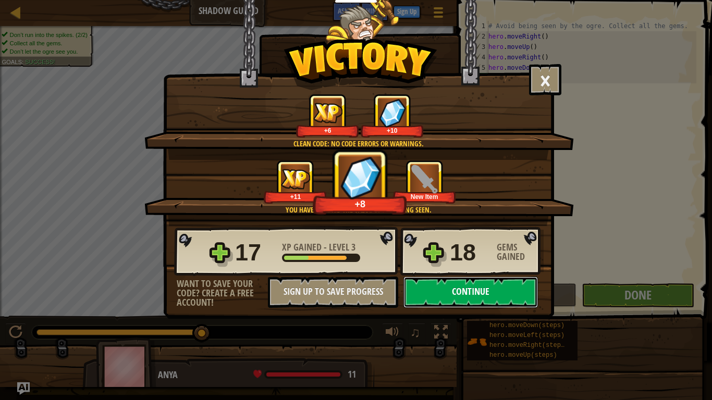
click at [515, 295] on button "Continue" at bounding box center [470, 292] width 134 height 31
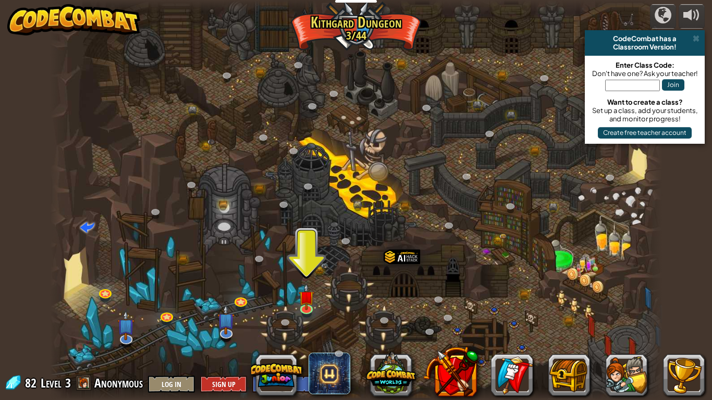
click at [589, 337] on div at bounding box center [356, 394] width 612 height 12
